Goal: Transaction & Acquisition: Purchase product/service

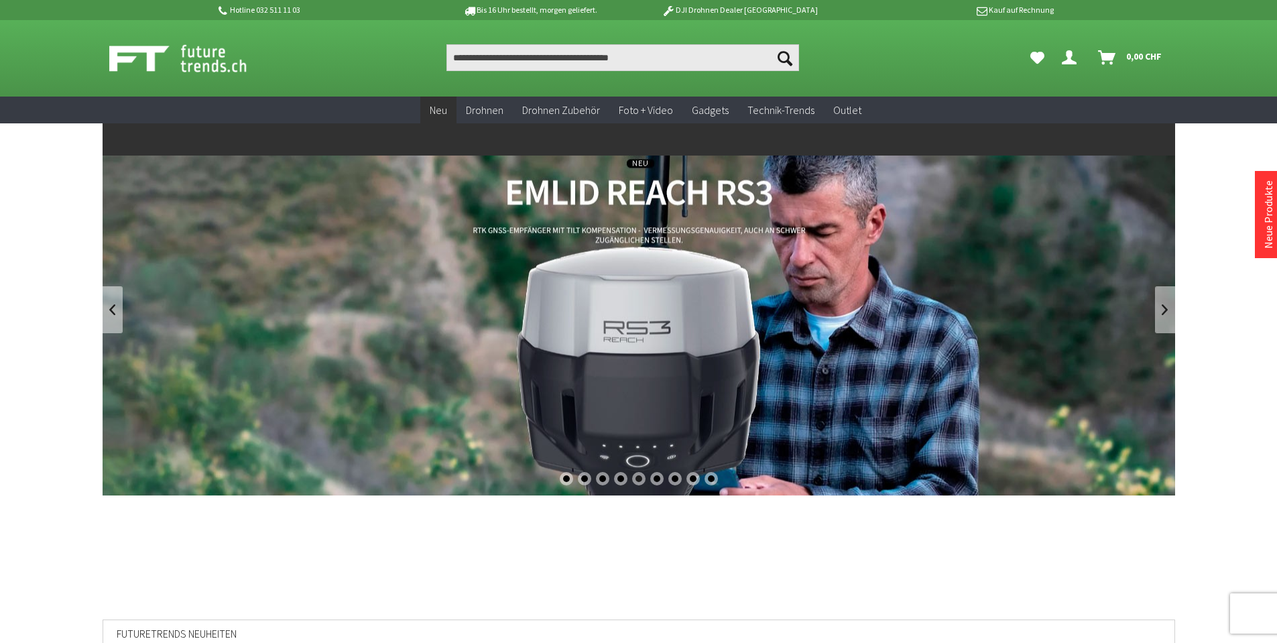
click at [447, 105] on span "Neu" at bounding box center [438, 109] width 17 height 13
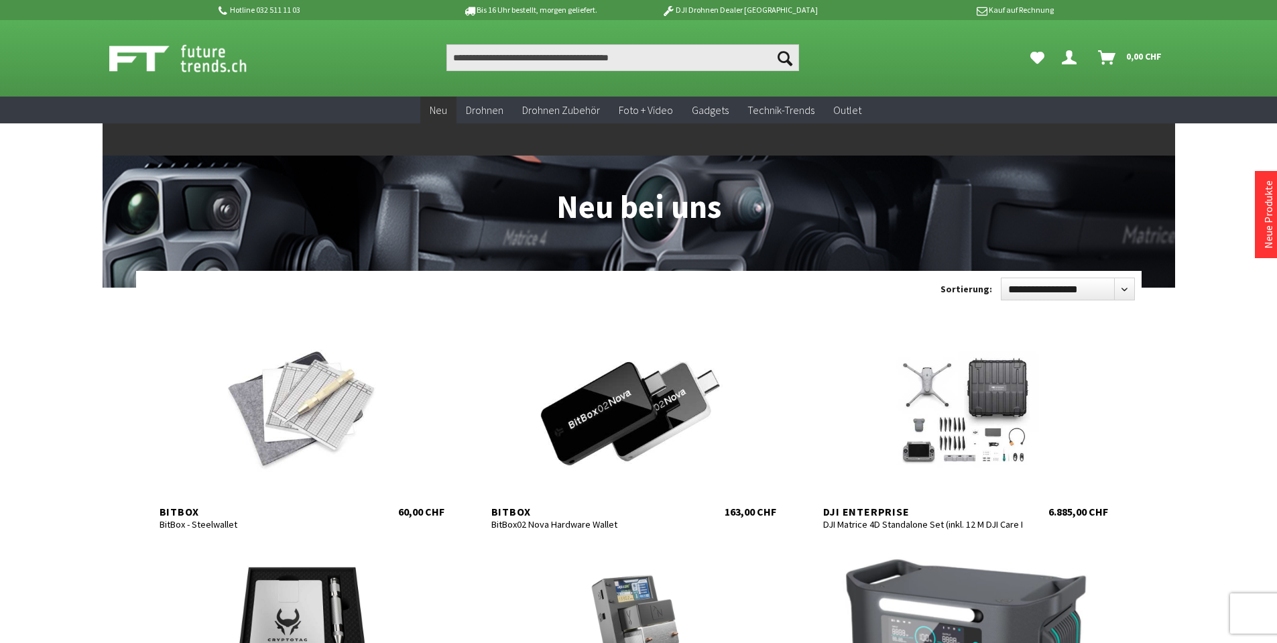
click at [433, 115] on span "Neu" at bounding box center [438, 109] width 17 height 13
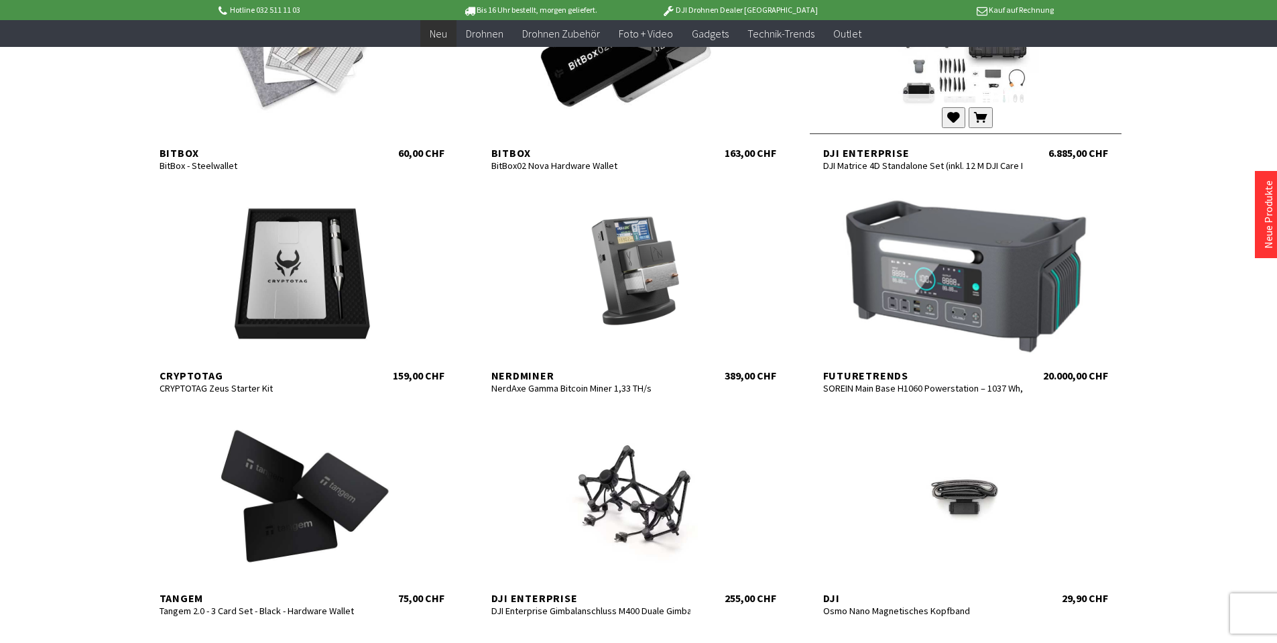
scroll to position [67, 0]
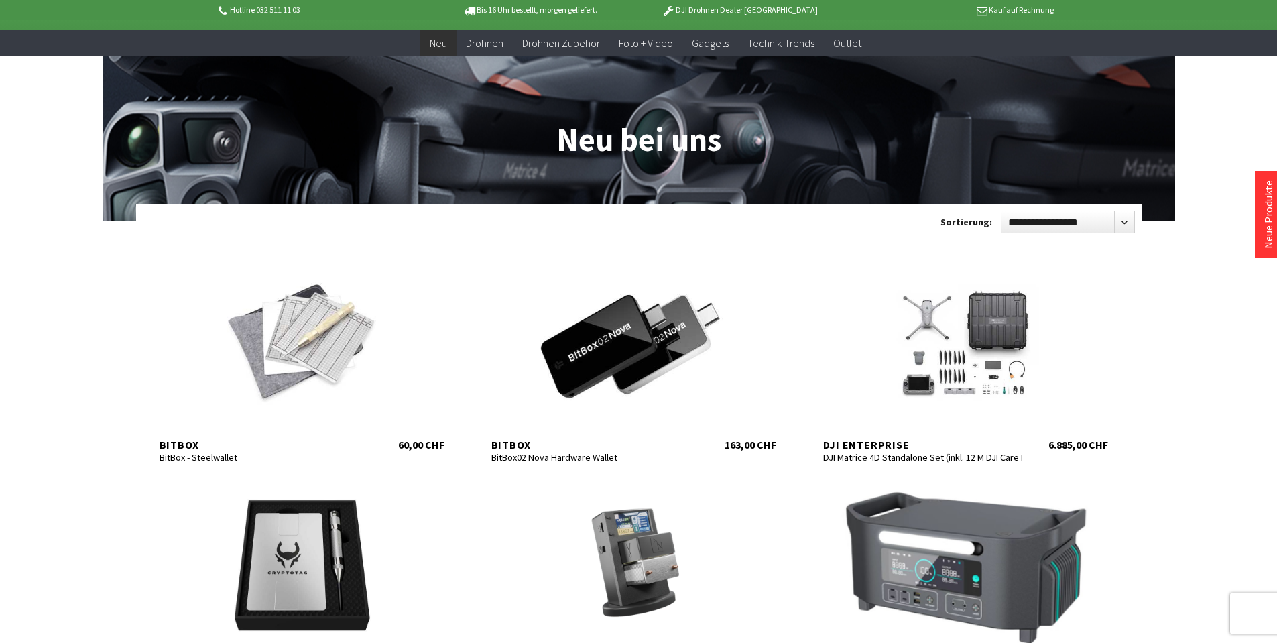
click at [1269, 217] on link "Neue Produkte" at bounding box center [1268, 214] width 13 height 68
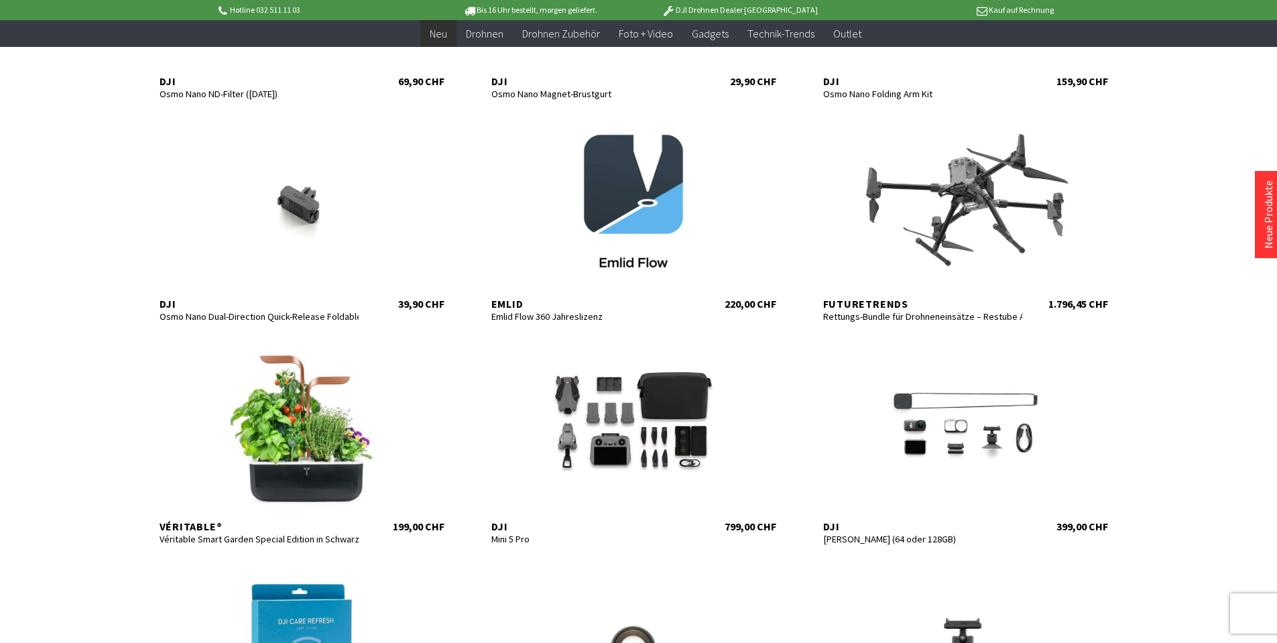
scroll to position [1072, 0]
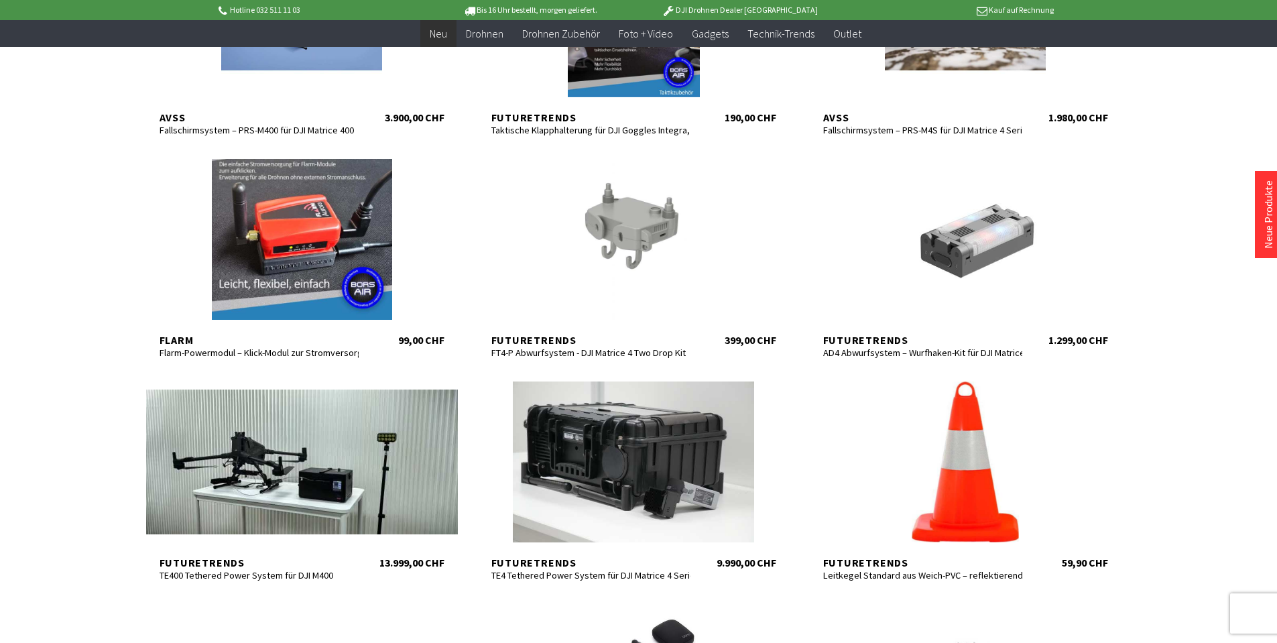
scroll to position [2681, 0]
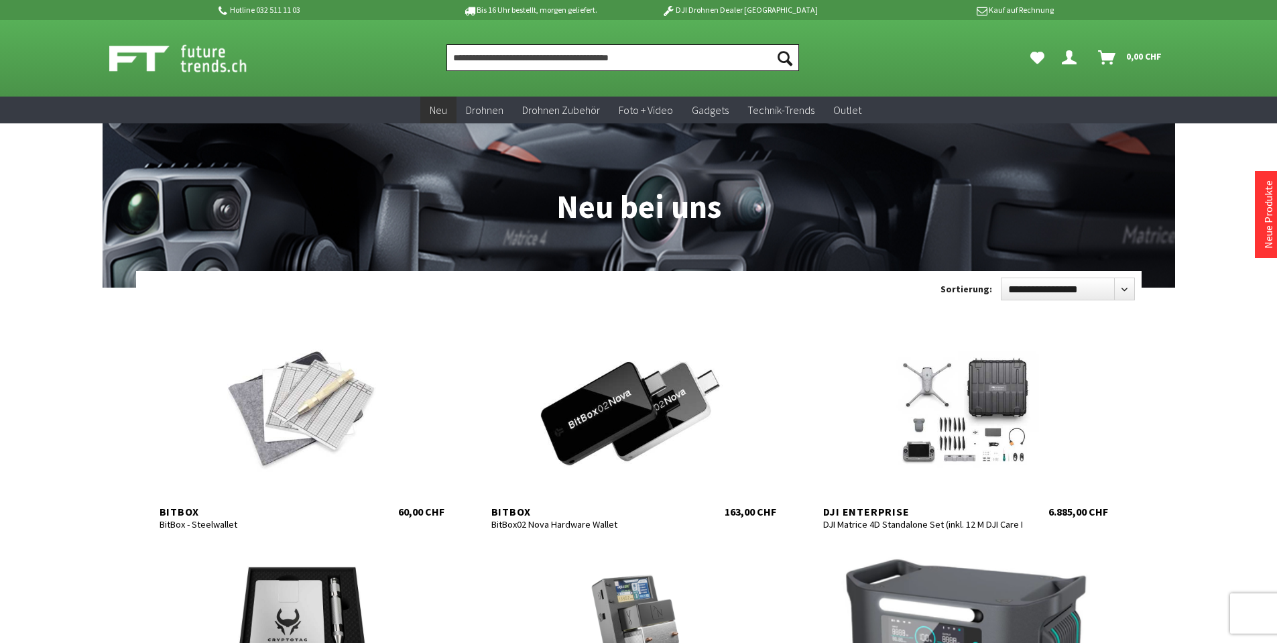
click at [625, 60] on input "Produkt, Marke, Kategorie, EAN, Artikelnummer…" at bounding box center [622, 57] width 353 height 27
type input "*****"
click at [771, 44] on button "Suchen" at bounding box center [785, 57] width 28 height 27
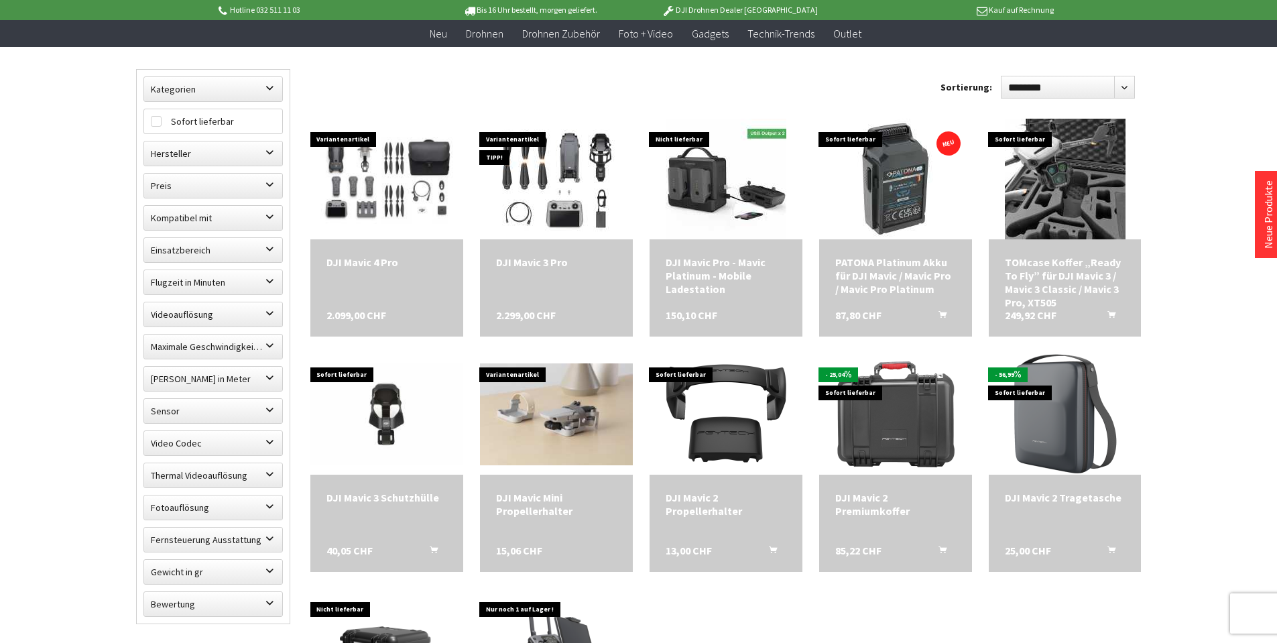
scroll to position [134, 0]
